Goal: Task Accomplishment & Management: Complete application form

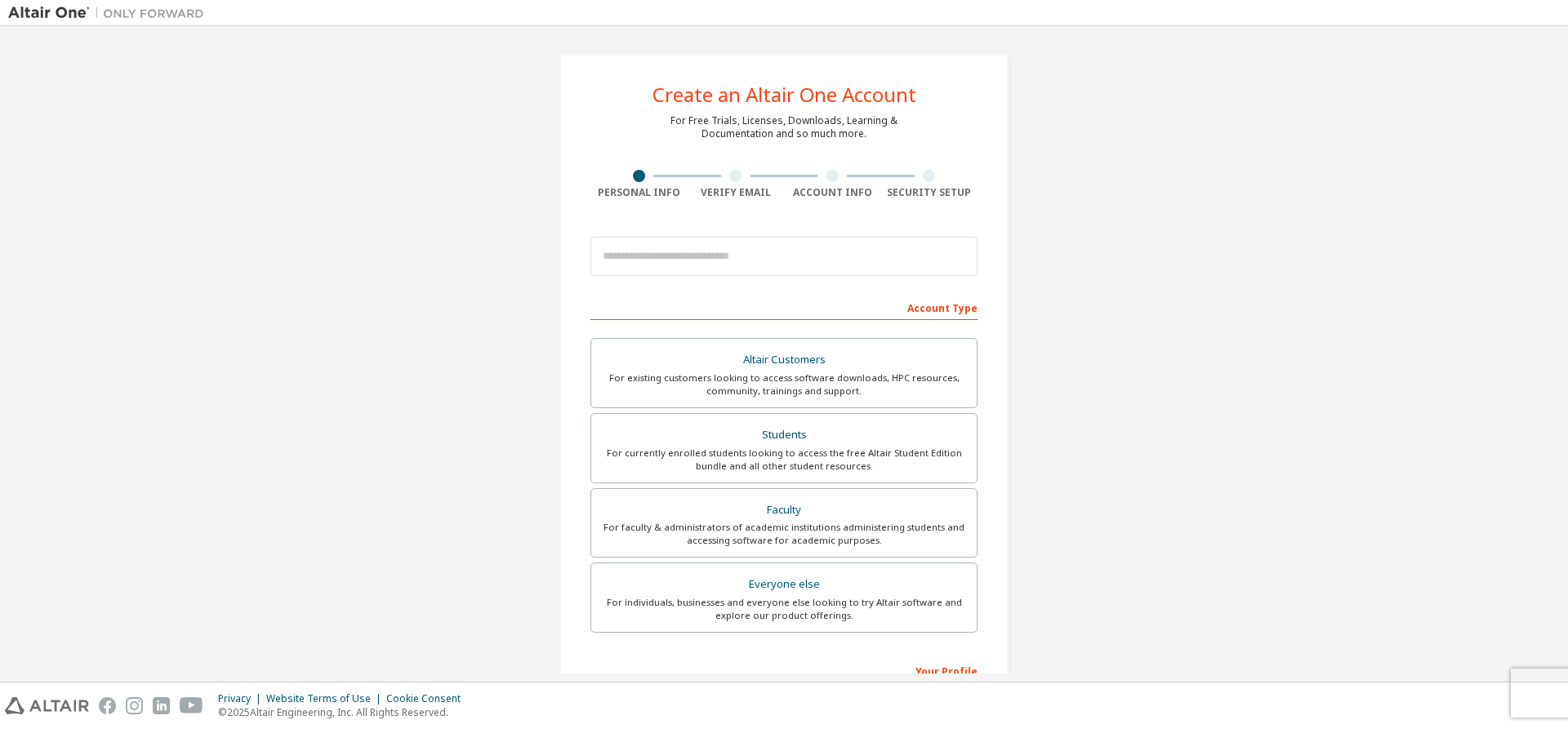
click at [397, 218] on div "Create an Altair One Account For Free Trials, Licenses, Downloads, Learning & D…" at bounding box center [784, 467] width 1551 height 865
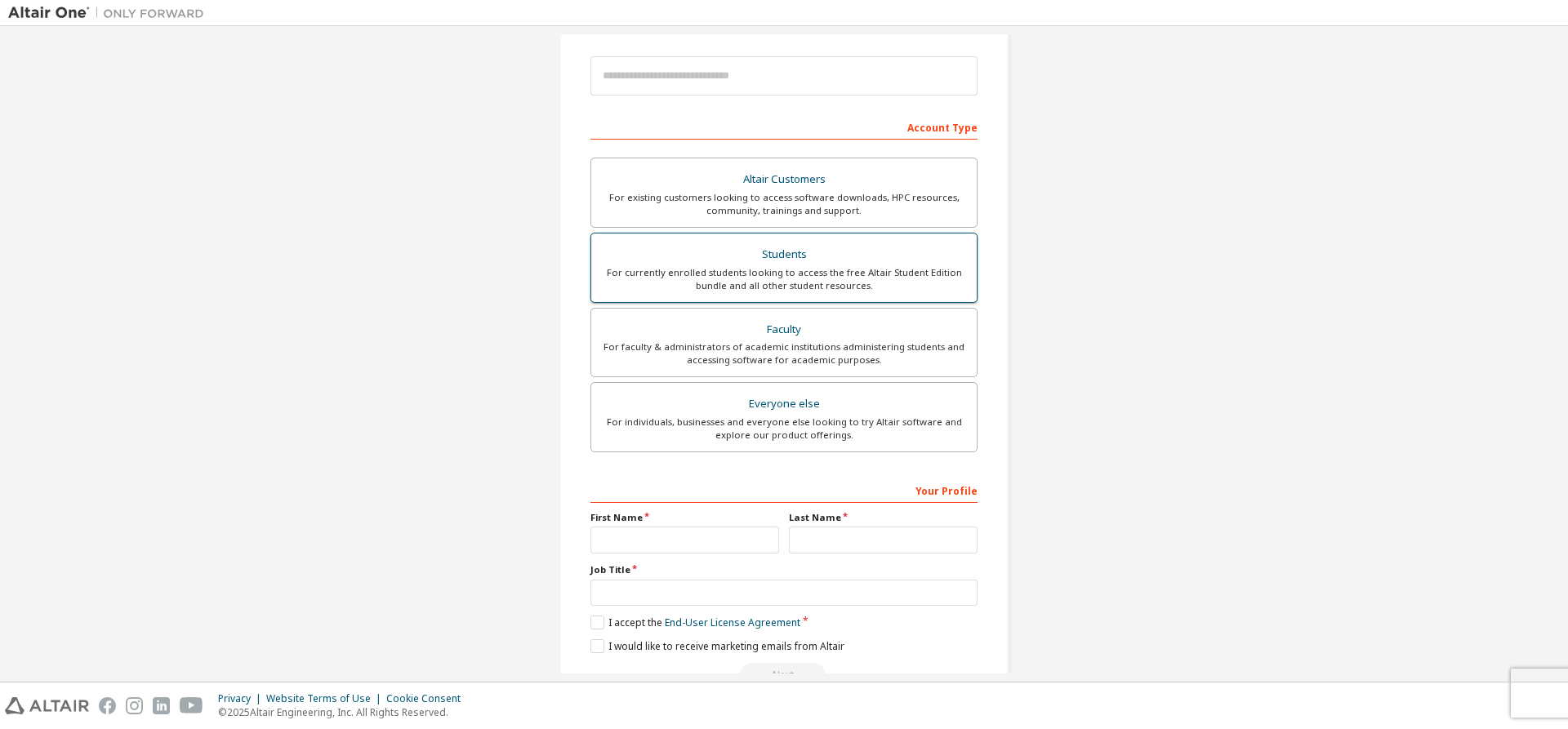
scroll to position [144, 0]
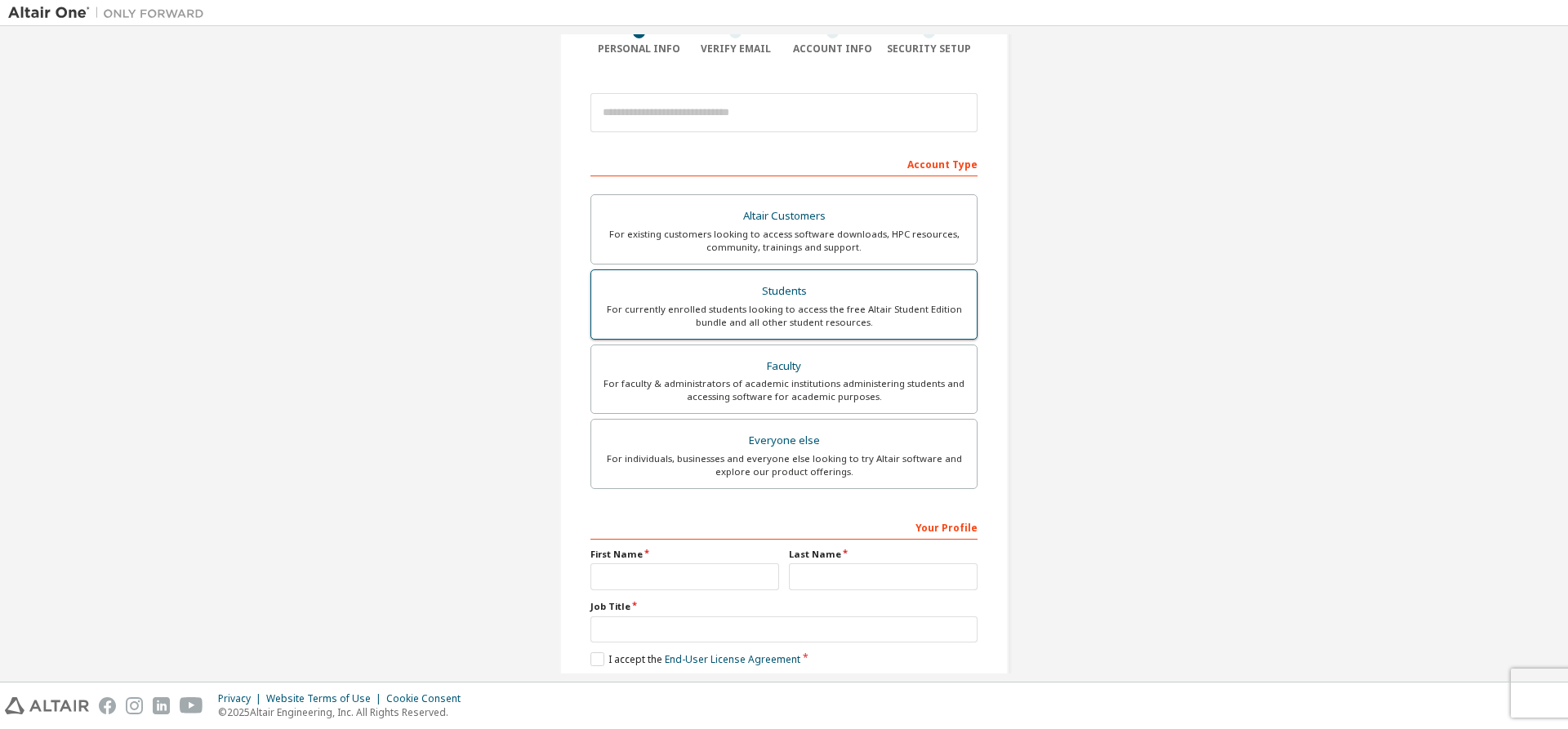
click at [762, 287] on div "Students" at bounding box center [784, 291] width 366 height 23
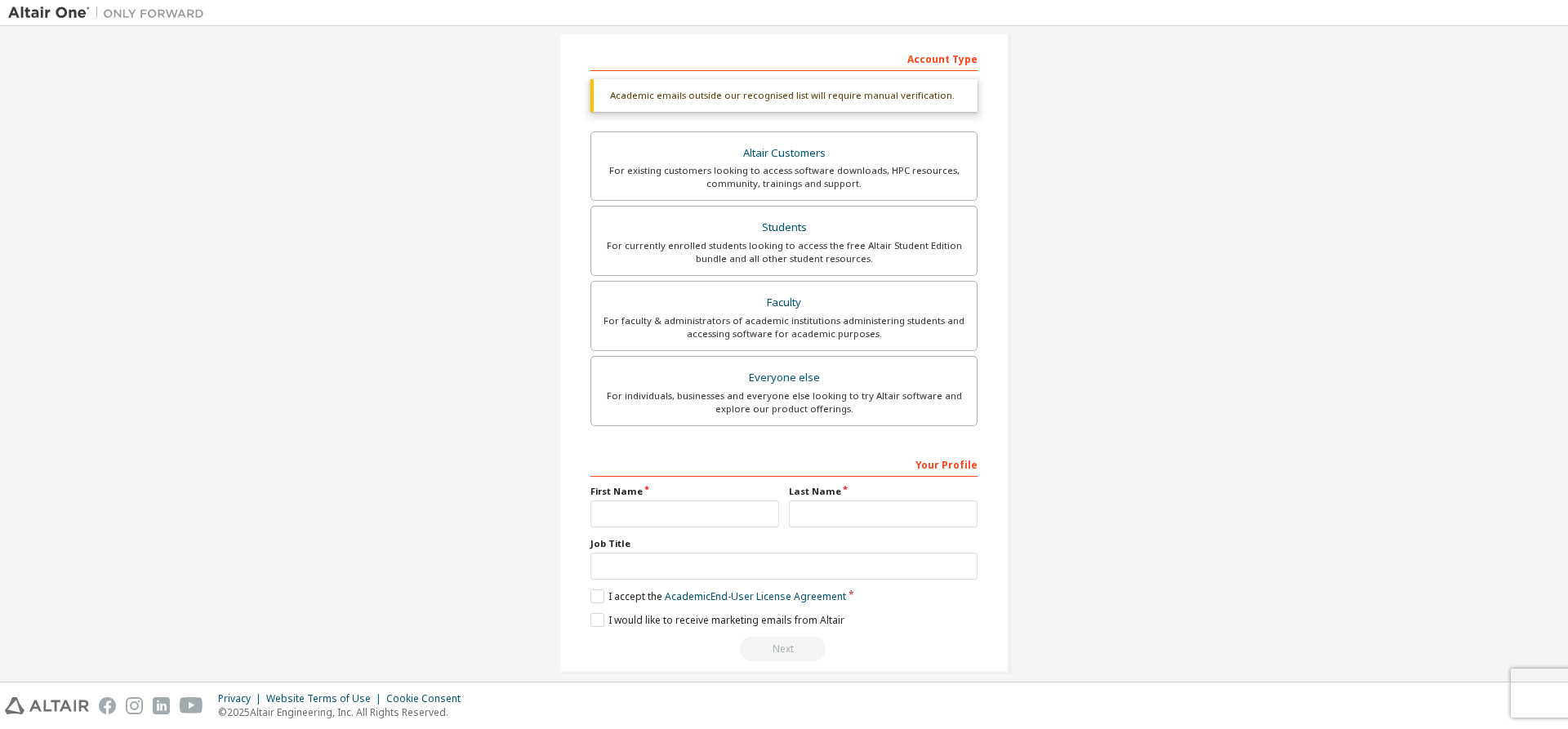
scroll to position [267, 0]
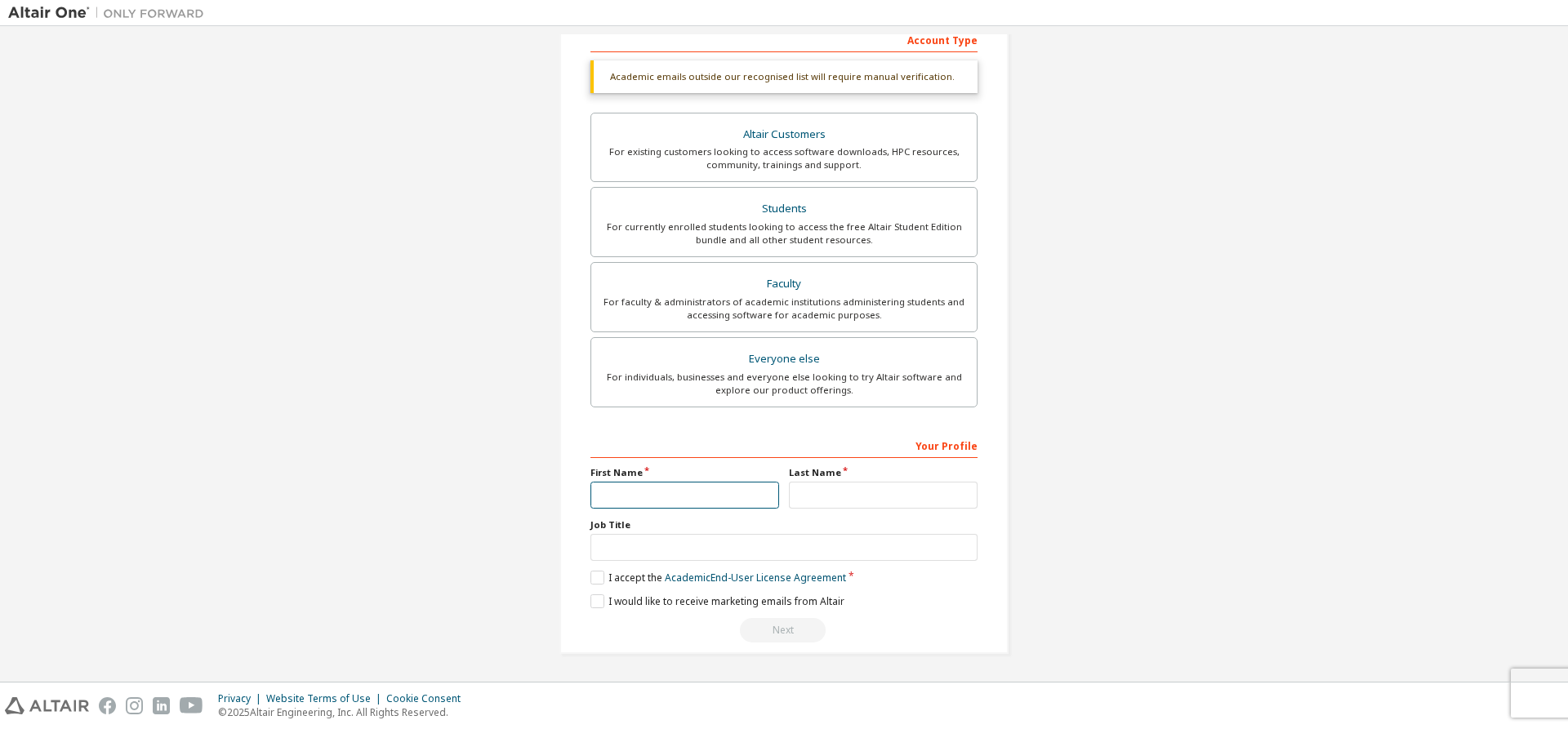
click at [642, 486] on input "text" at bounding box center [684, 494] width 188 height 27
type input "*"
type input "*******"
type input "*"
type input "***"
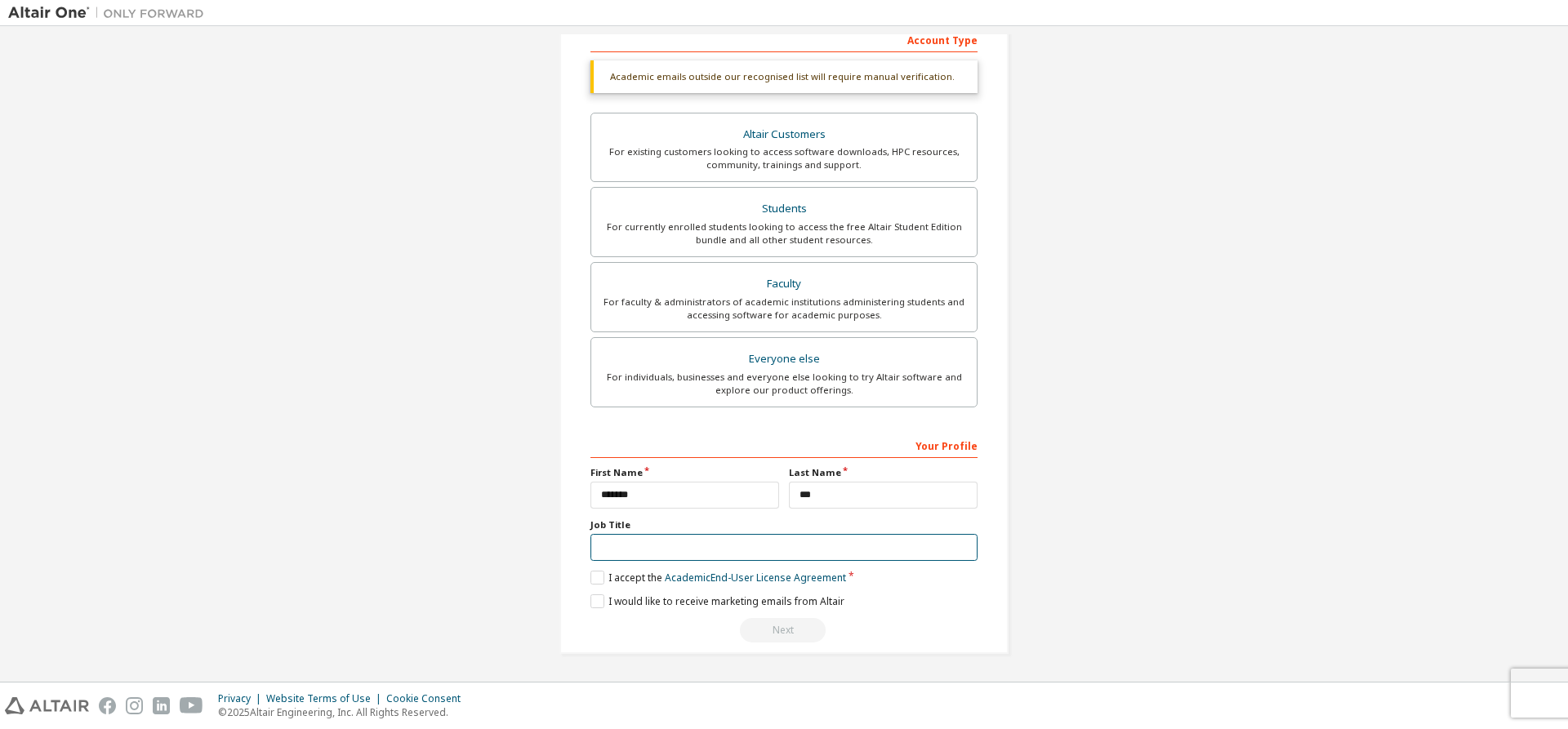
click at [607, 552] on input "text" at bounding box center [784, 547] width 387 height 27
type input "*******"
click at [592, 576] on label "I accept the Academic End-User License Agreement" at bounding box center [718, 577] width 256 height 14
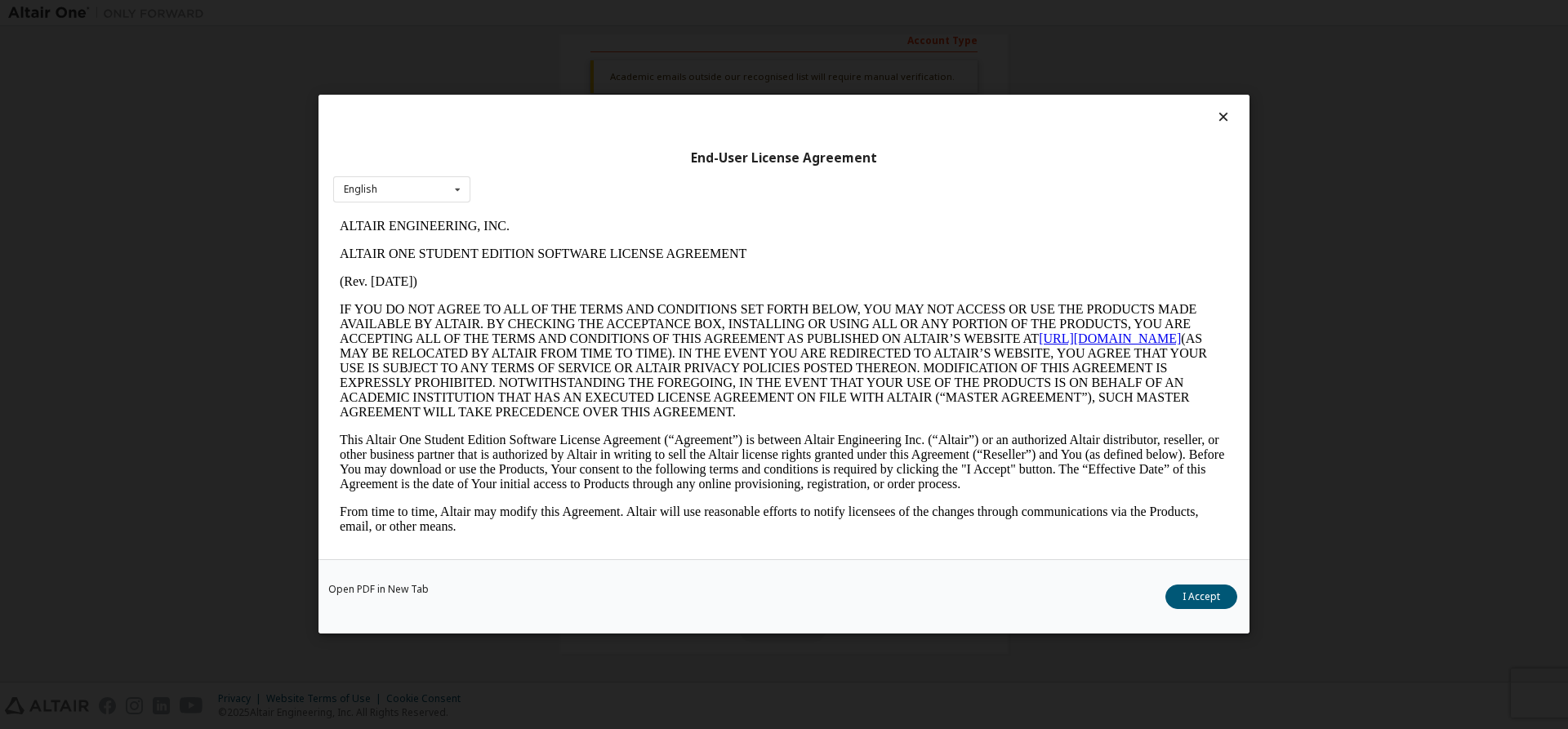
scroll to position [0, 0]
click at [440, 193] on div "English English" at bounding box center [401, 189] width 137 height 27
click at [386, 192] on div "English English" at bounding box center [401, 189] width 137 height 27
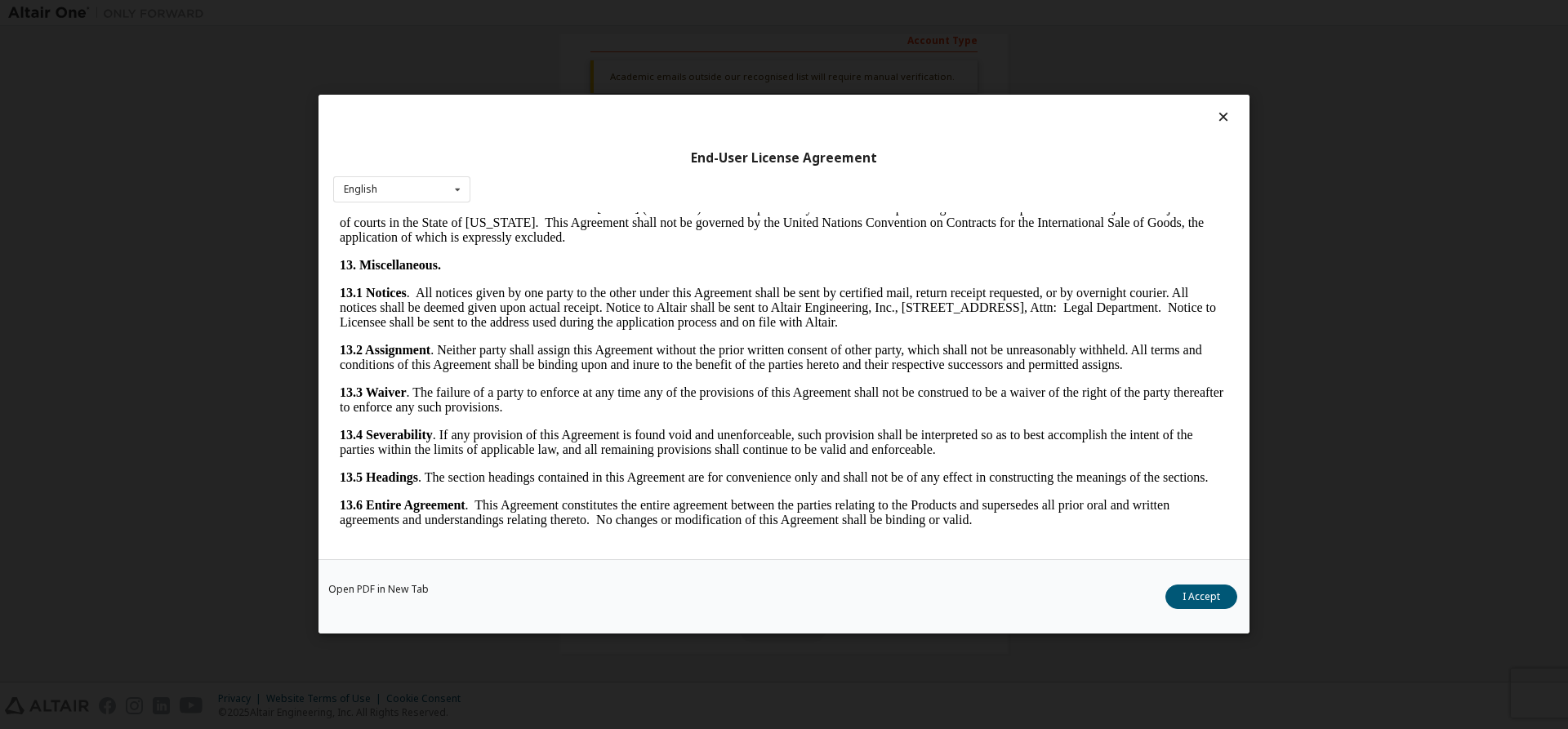
scroll to position [3074, 0]
click at [1228, 602] on button "I Accept" at bounding box center [1201, 597] width 72 height 25
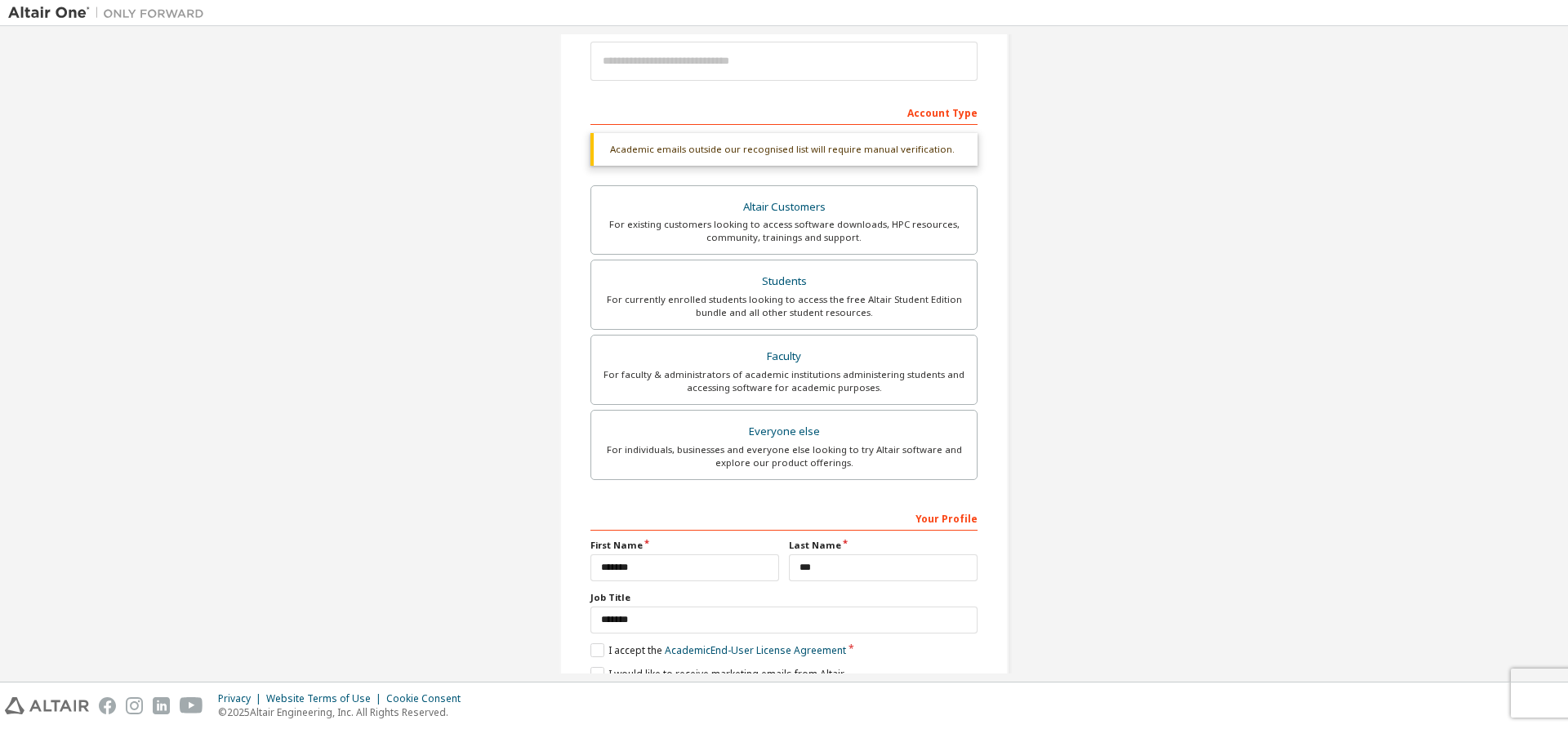
scroll to position [267, 0]
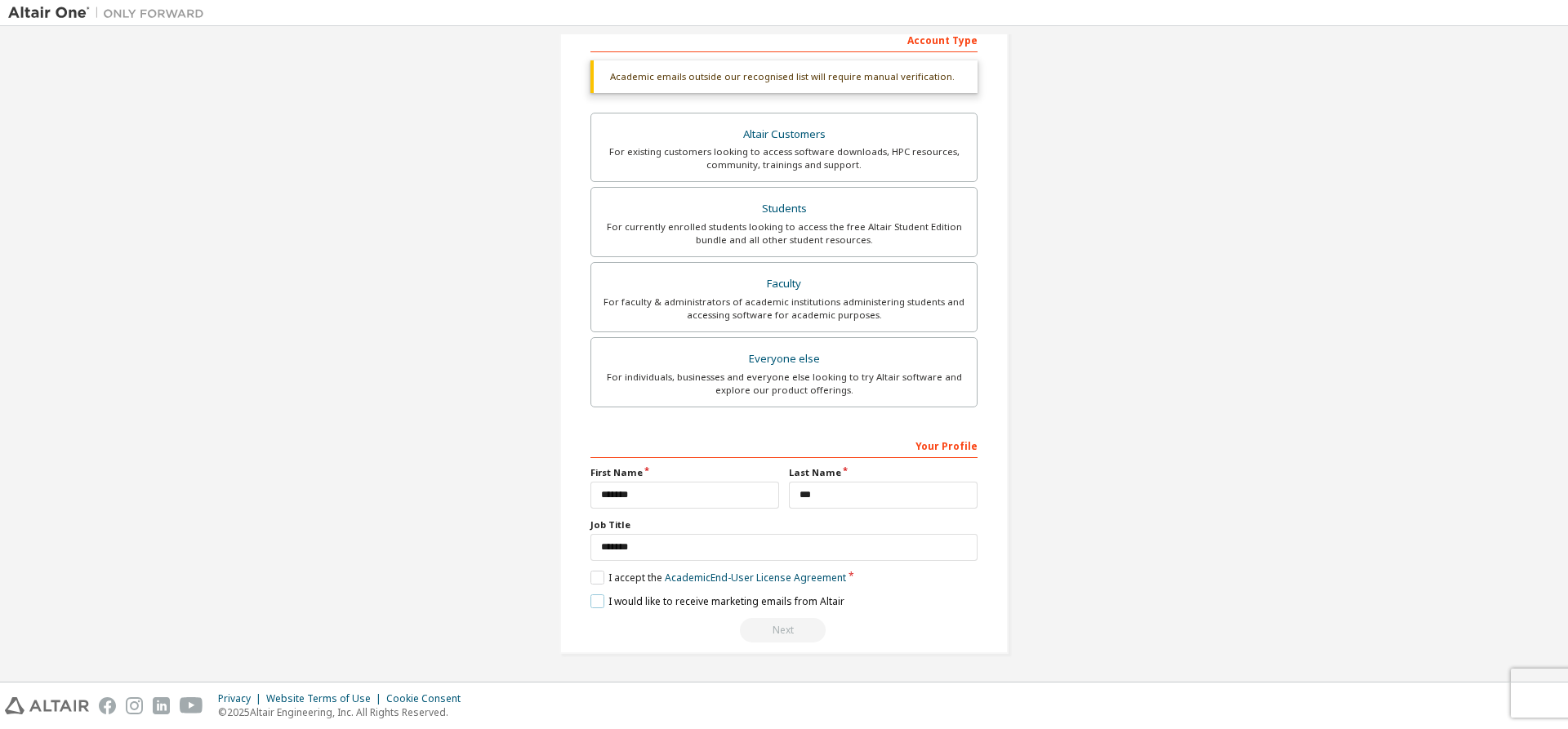
click at [590, 601] on label "I would like to receive marketing emails from Altair" at bounding box center [717, 601] width 254 height 14
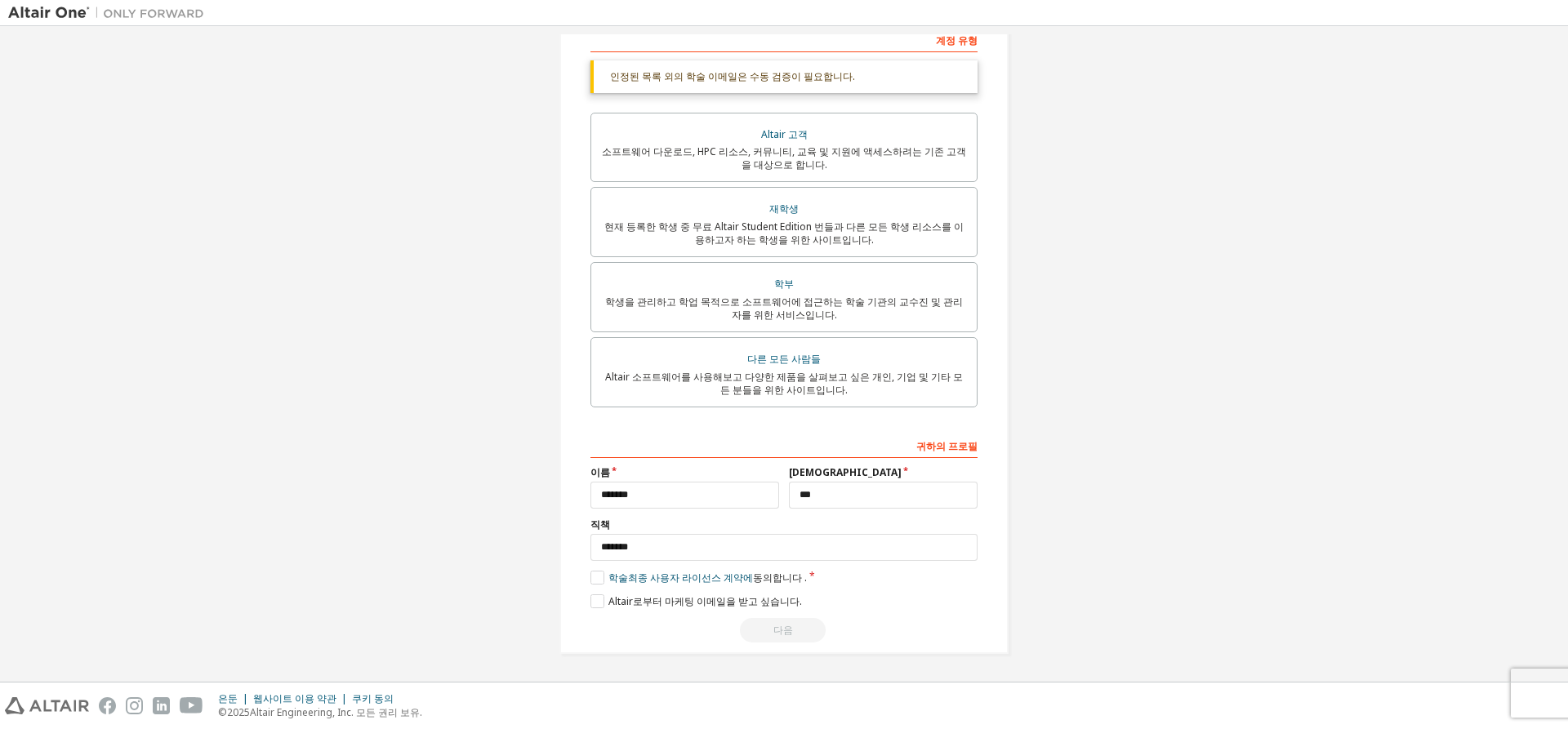
click at [1069, 257] on div "Altair One 계정 만들기 무료 평가판, 라이센스, 다운로드, 학습 및 문서 등을 제공합니다. 개인 정보 이메일 확인 계정 정보 보안 설…" at bounding box center [784, 218] width 1551 height 911
click at [835, 629] on div "다음" at bounding box center [784, 630] width 387 height 25
click at [783, 628] on div "다음" at bounding box center [784, 630] width 387 height 25
click at [685, 602] on font "Altair로부터 마케팅 이메일을 받고 싶습니다." at bounding box center [704, 601] width 193 height 14
click at [718, 604] on font "Altair로부터 마케팅 이메일을 받고 싶습니다." at bounding box center [704, 601] width 193 height 14
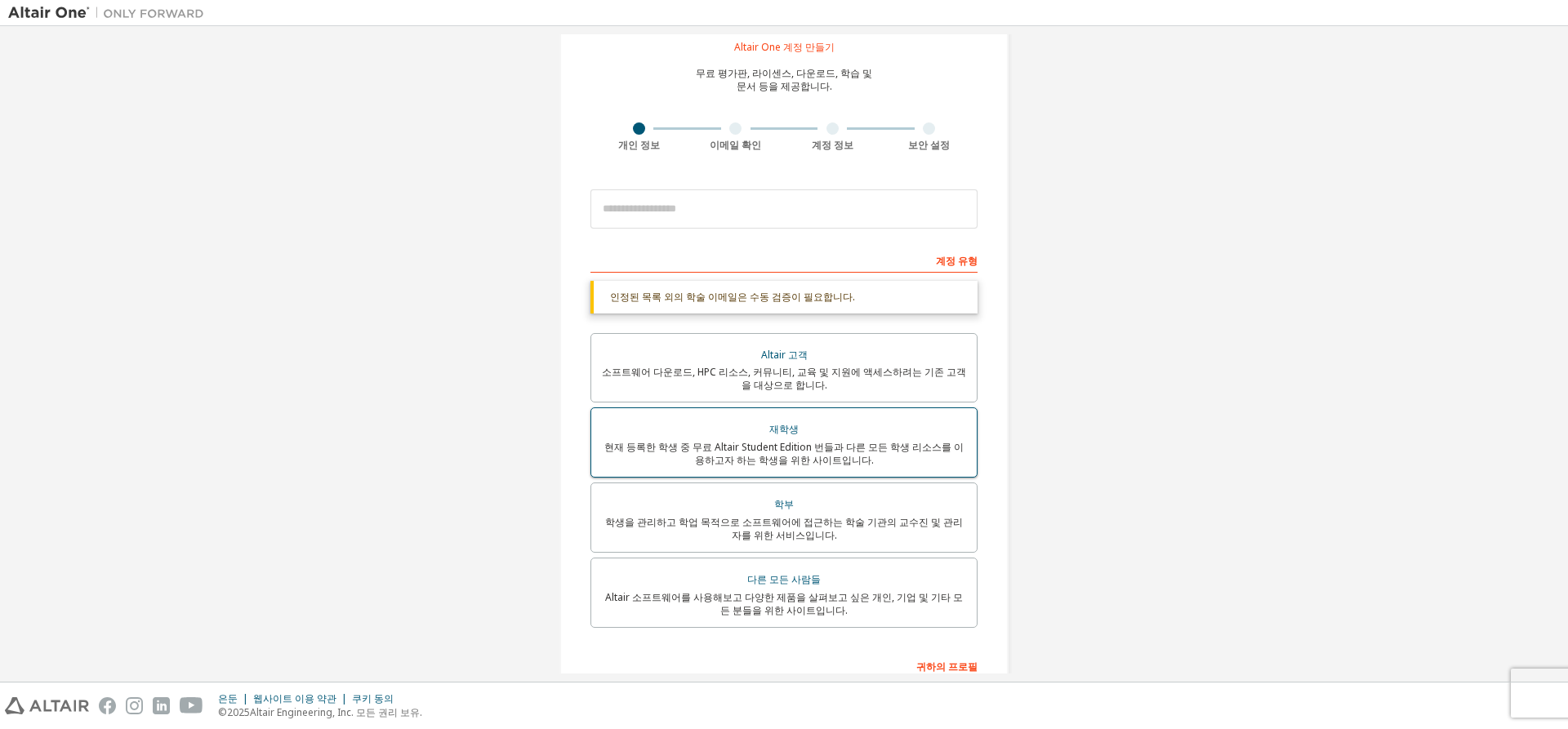
scroll to position [0, 0]
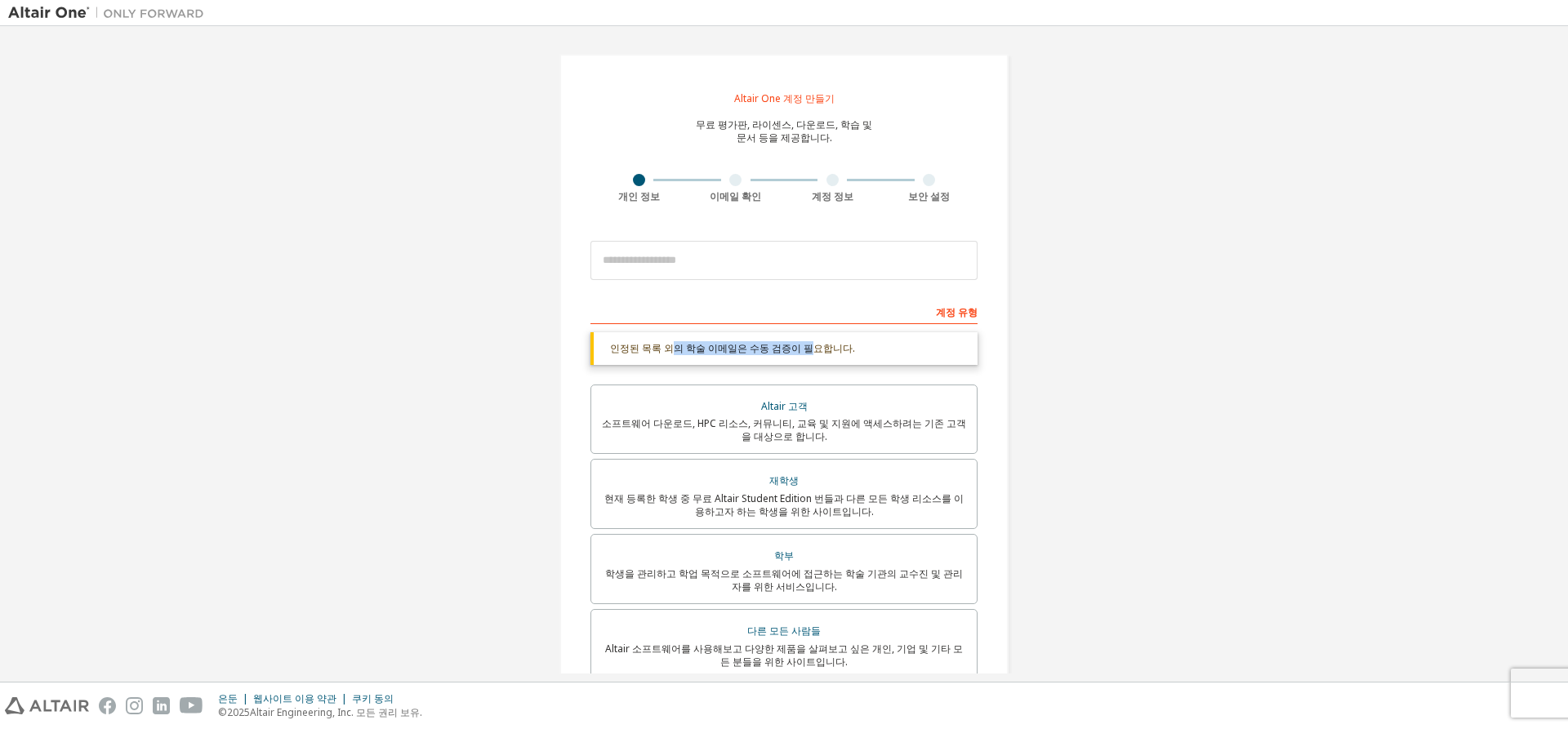
drag, startPoint x: 671, startPoint y: 348, endPoint x: 813, endPoint y: 346, distance: 142.0
click at [813, 346] on font "인정된 목록 외의 학술 이메일은 수동 검증이 필요합니다." at bounding box center [732, 349] width 245 height 14
click at [458, 329] on div "Altair One 계정 만들기 무료 평가판, 라이센스, 다운로드, 학습 및 문서 등을 제공합니다. 개인 정보 이메일 확인 계정 정보 보안 설…" at bounding box center [784, 490] width 1551 height 911
click at [761, 506] on font "현재 등록한 학생 중 무료 Altair Student Edition 번들과 다른 모든 학생 리소스를 이용하고자 하는 학생을 위한 사이트입니다." at bounding box center [784, 504] width 360 height 27
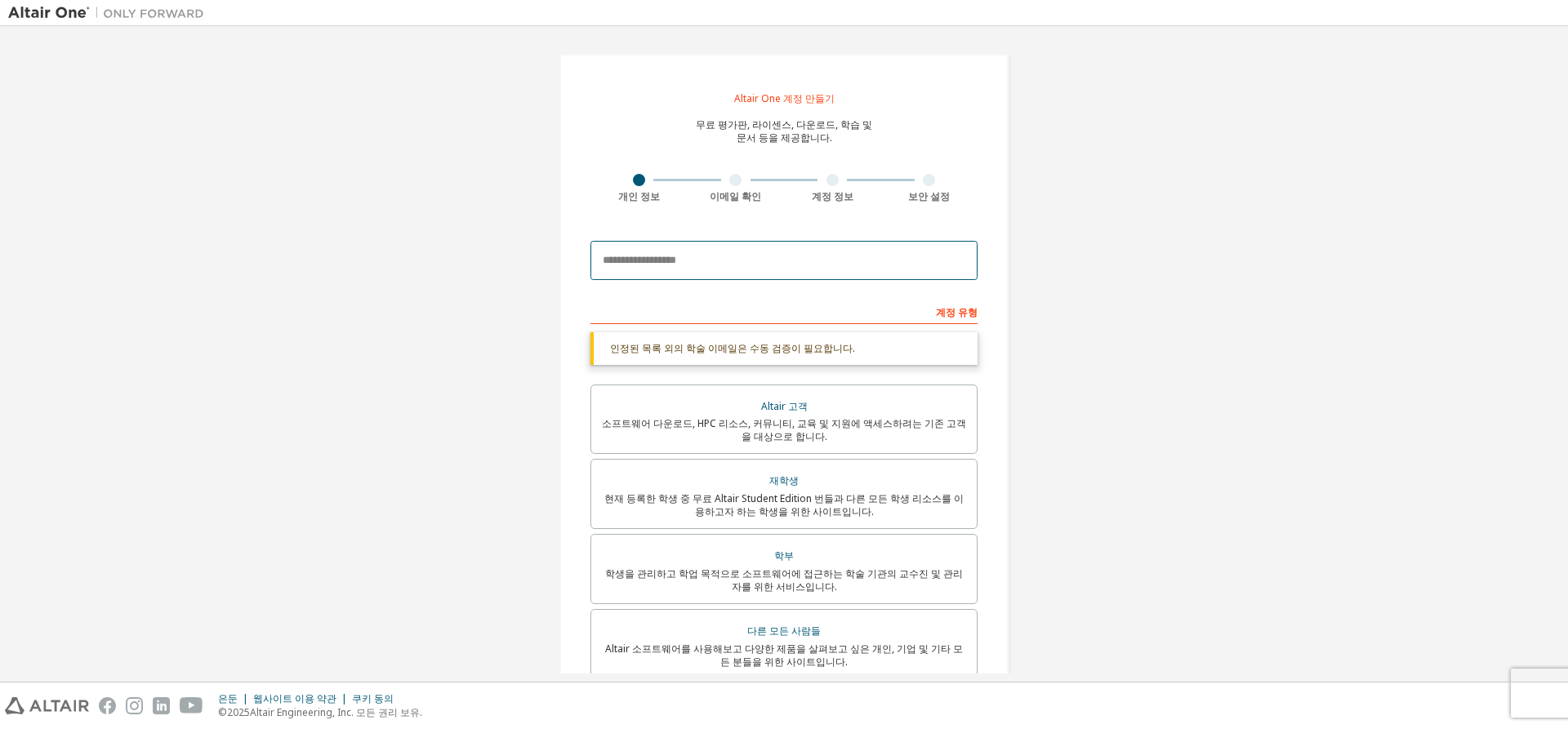
click at [690, 270] on input "email" at bounding box center [784, 260] width 387 height 40
type input "*"
click at [721, 263] on input "email" at bounding box center [784, 260] width 387 height 40
paste input "**********"
type input "**********"
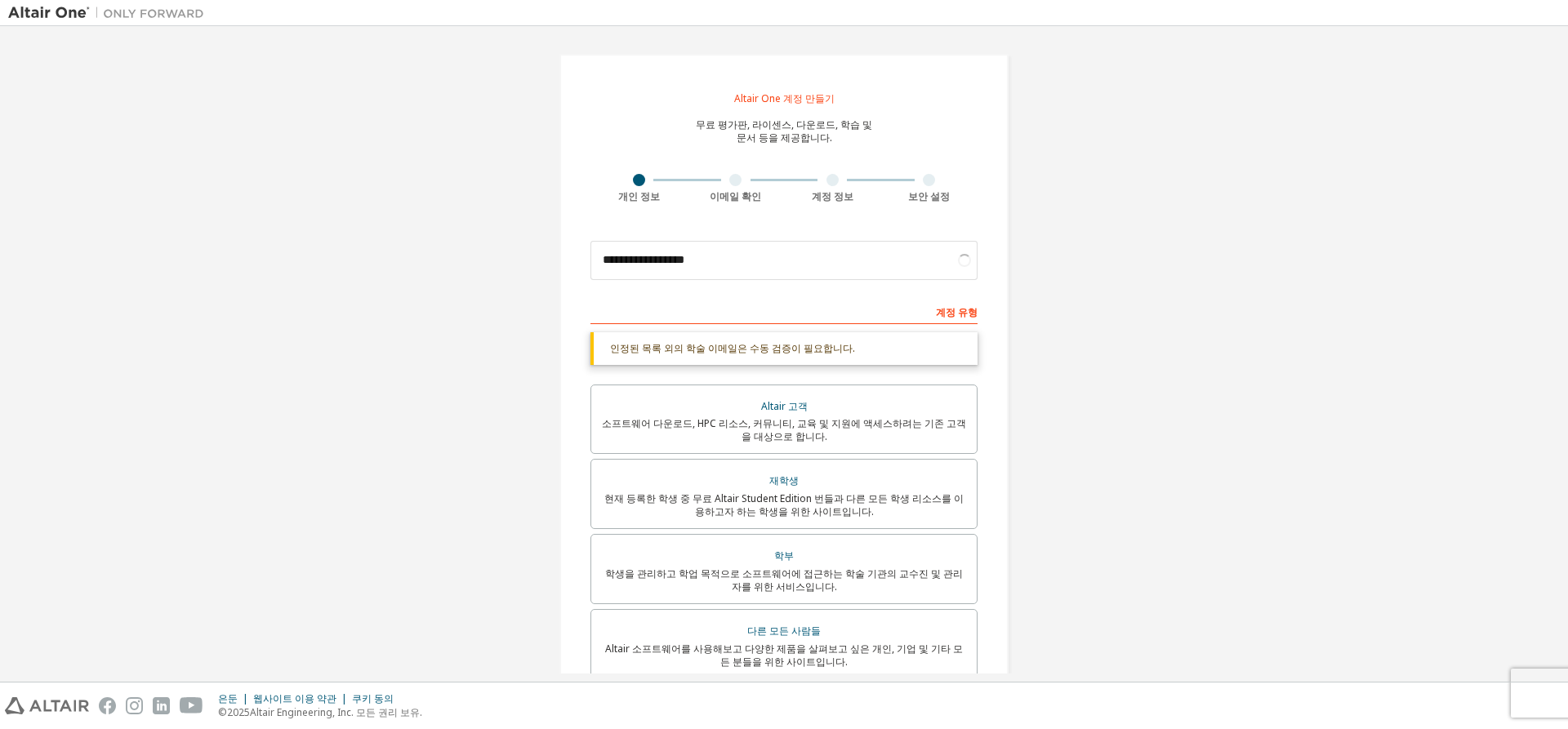
click at [434, 254] on div "**********" at bounding box center [784, 490] width 1551 height 911
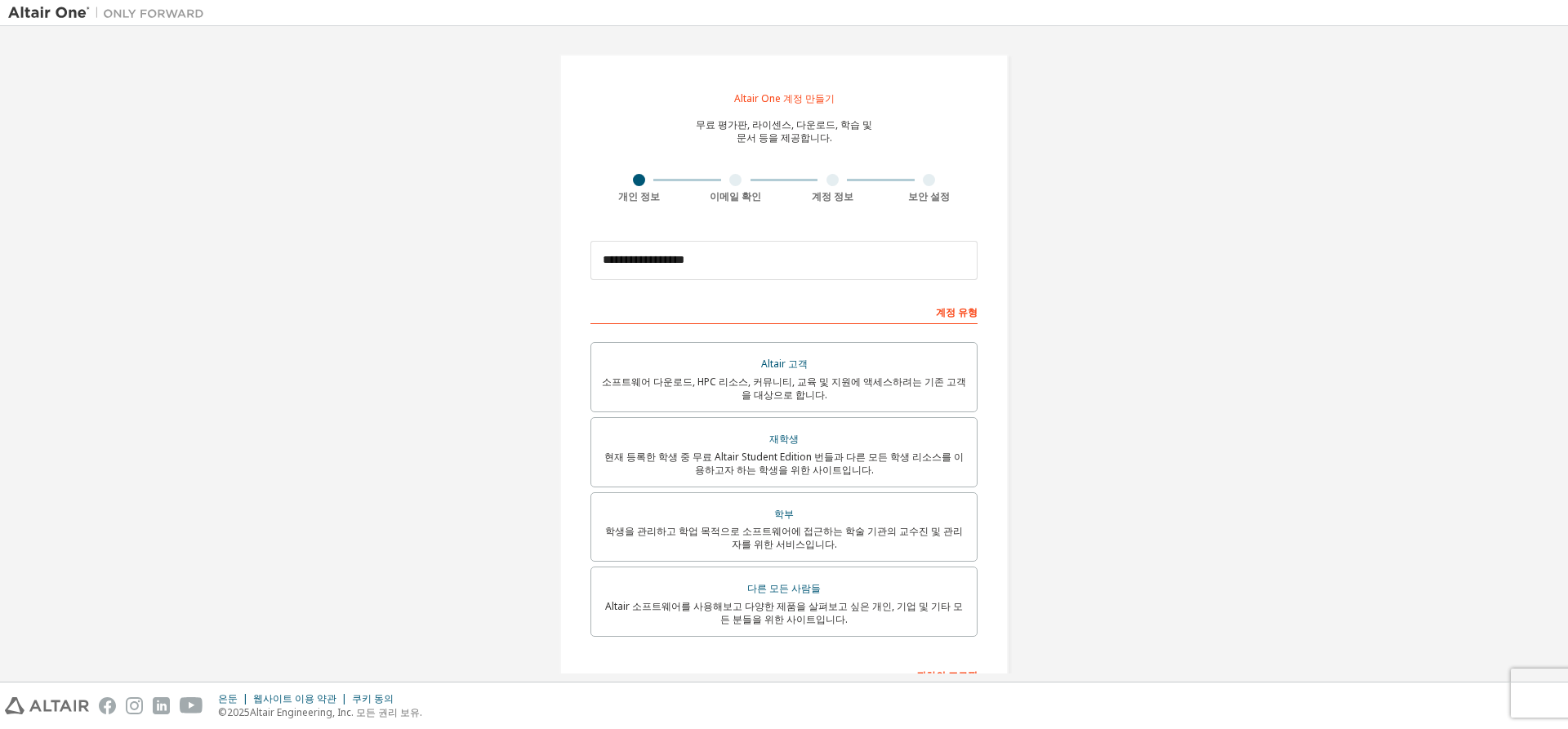
scroll to position [230, 0]
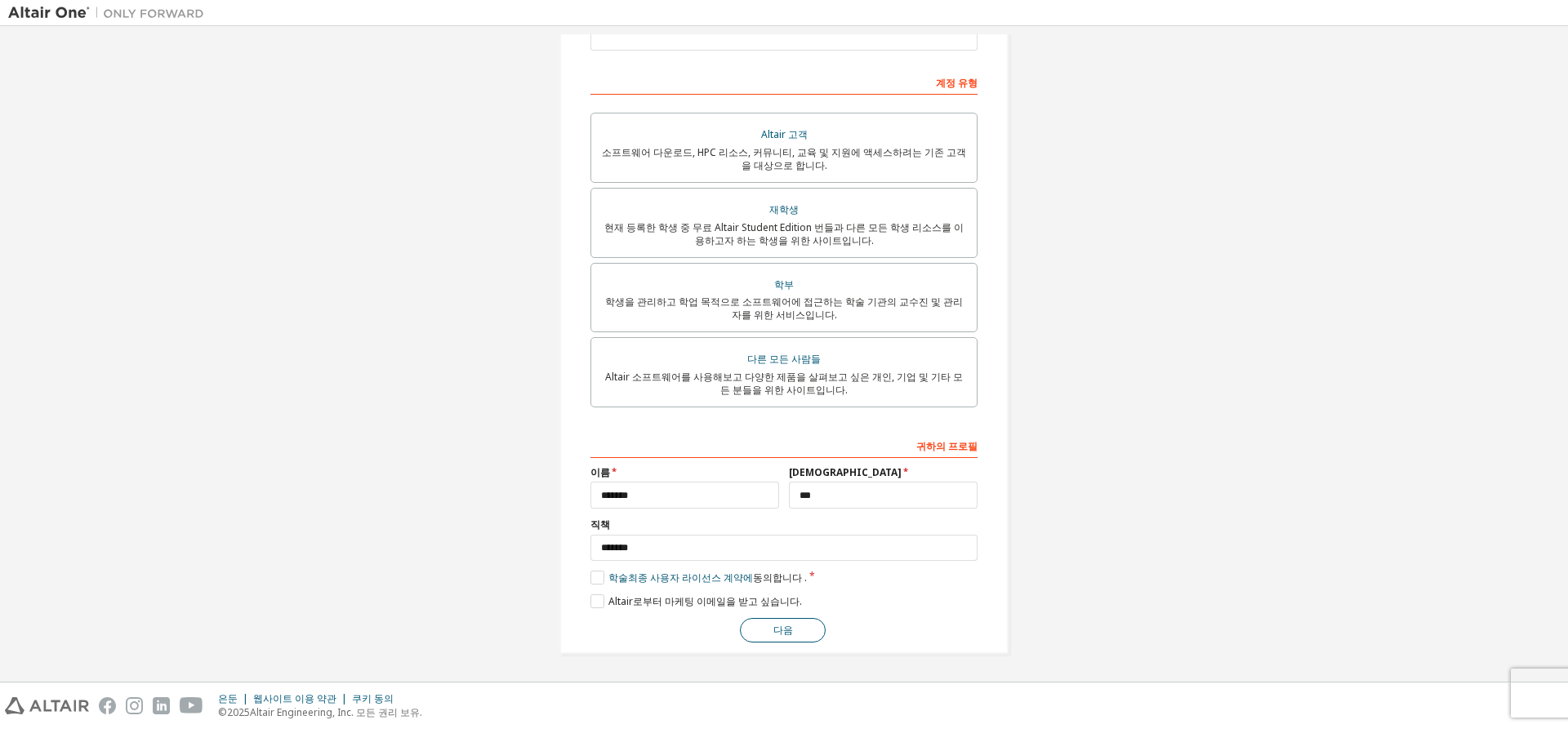
click at [790, 628] on button "다음" at bounding box center [783, 630] width 86 height 25
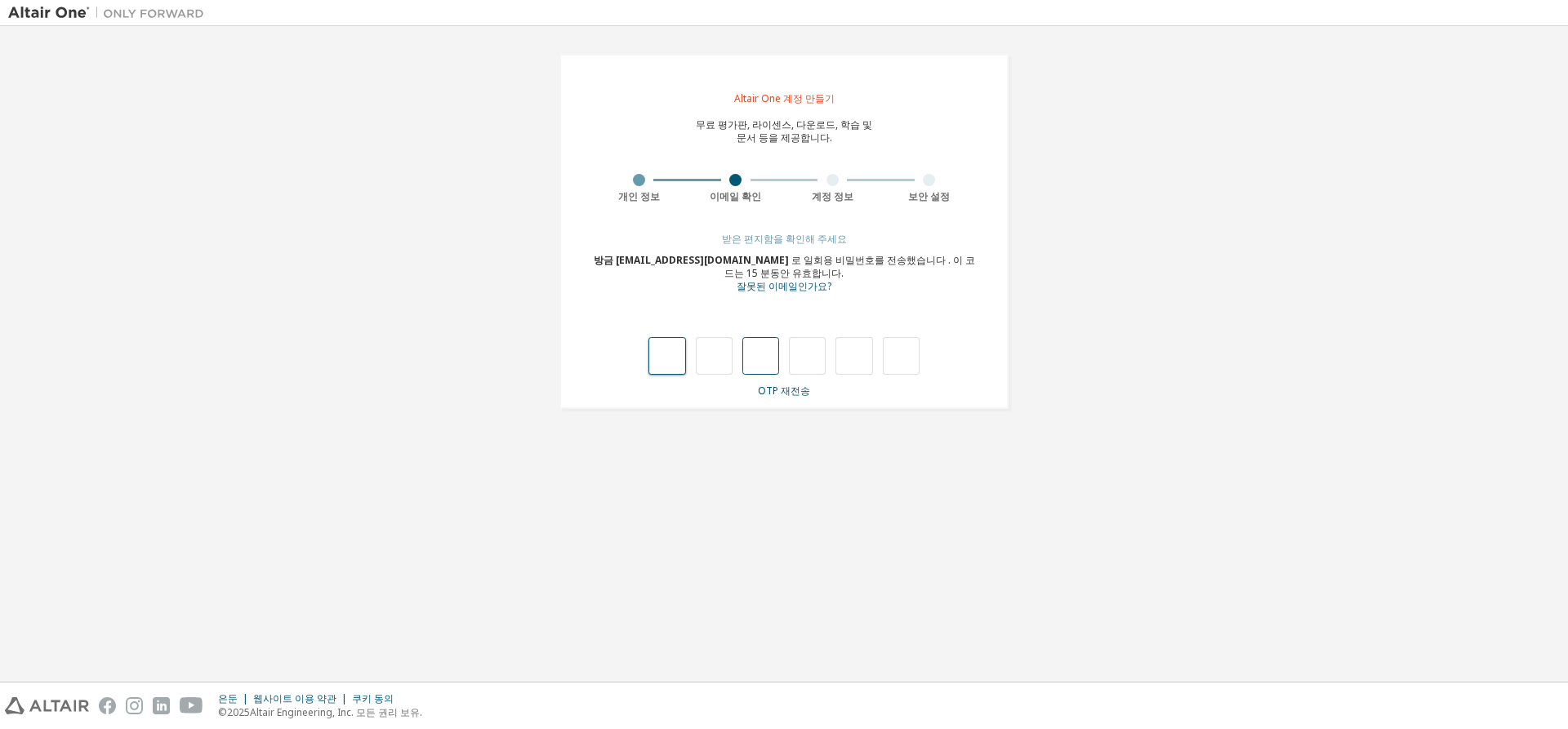
type input "*"
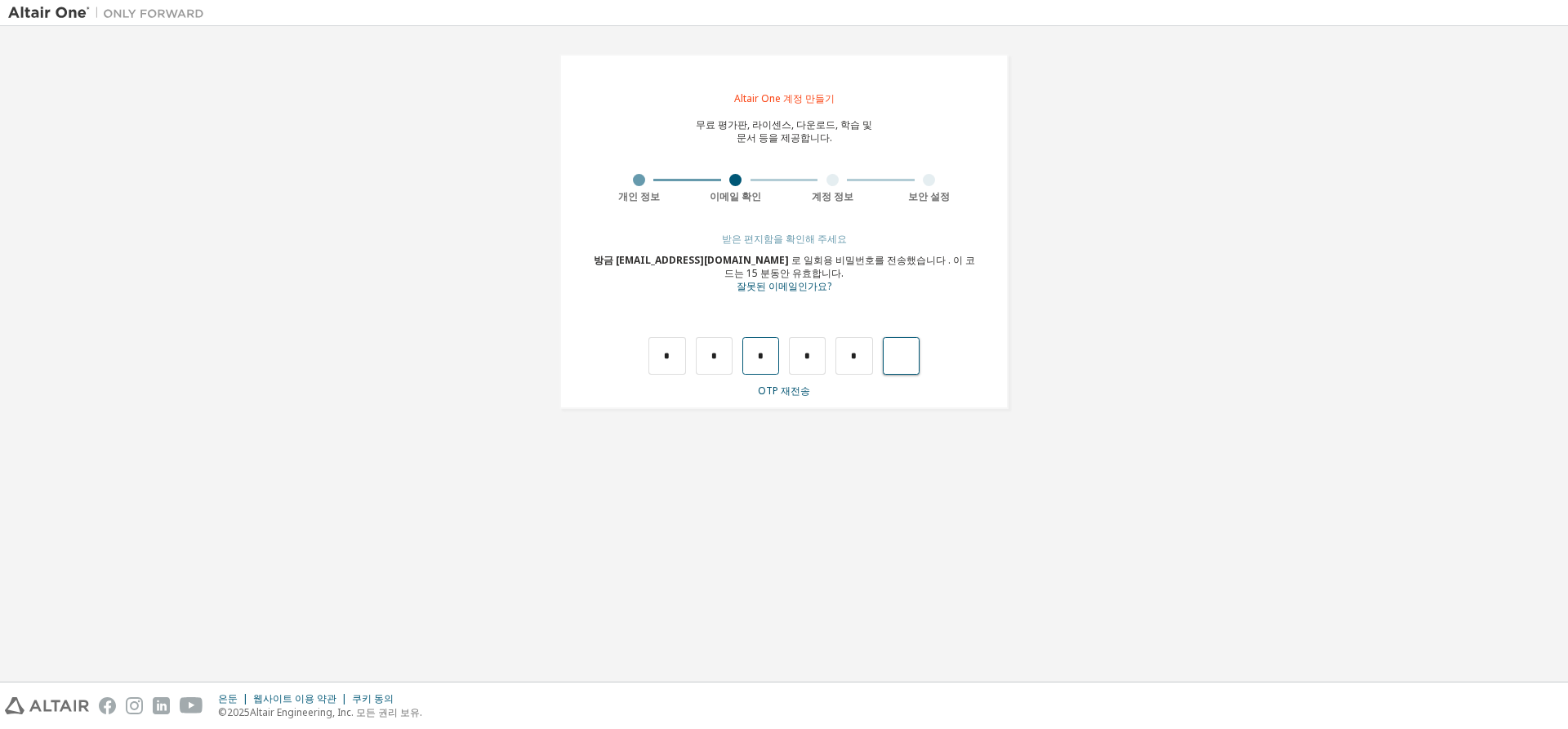
type input "*"
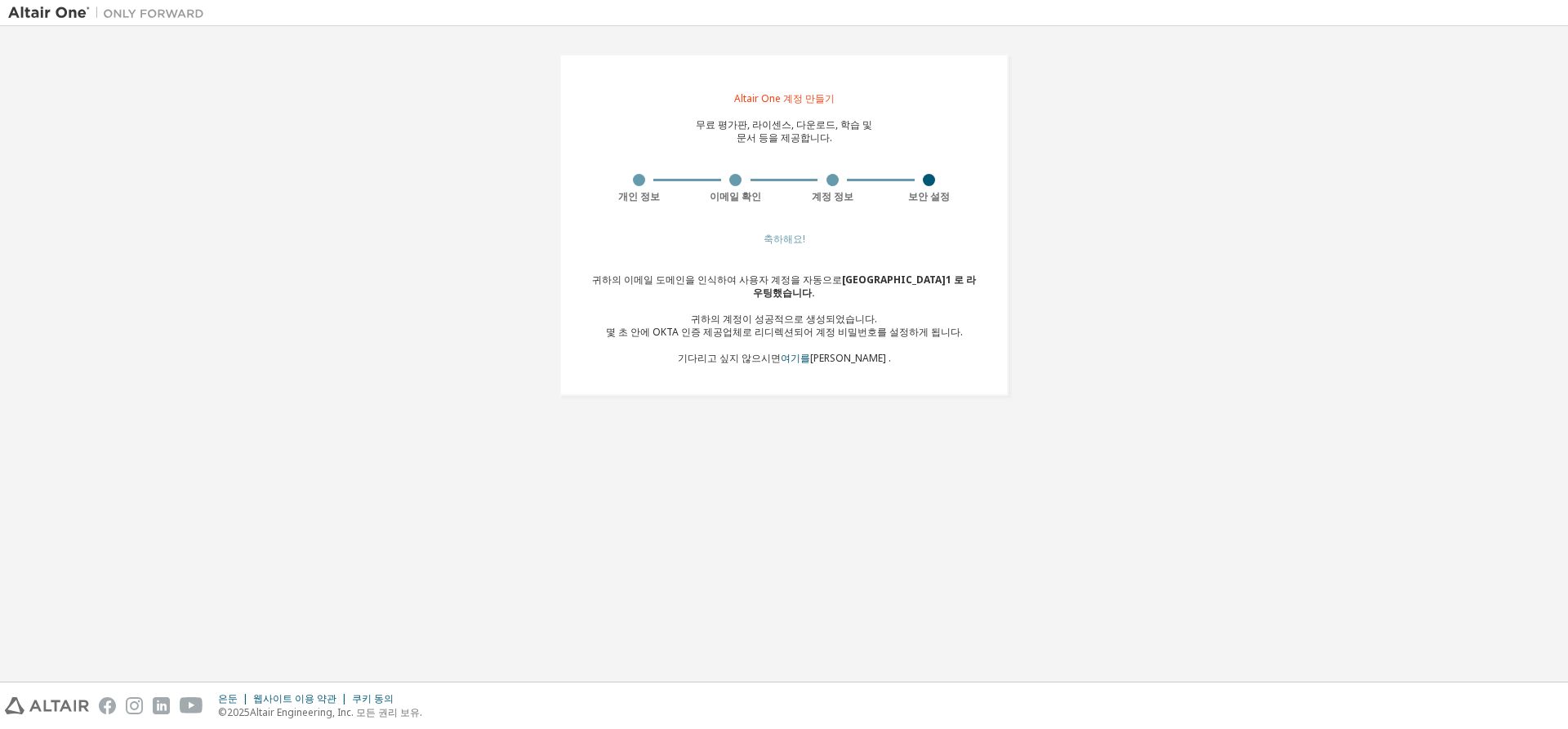
click at [657, 393] on div "Altair One 계정 만들기 무료 평가판, 라이센스, 다운로드, 학습 및 문서 등을 제공합니다. 개인 정보 이메일 확인 계정 정보 보안 설…" at bounding box center [784, 224] width 449 height 342
click at [708, 329] on font "몇 초 안에 OKTA 인증 제공업체로 리디렉션되어 계정 비밀번호를 설정하게 됩니다." at bounding box center [784, 332] width 357 height 14
